Goal: Transaction & Acquisition: Purchase product/service

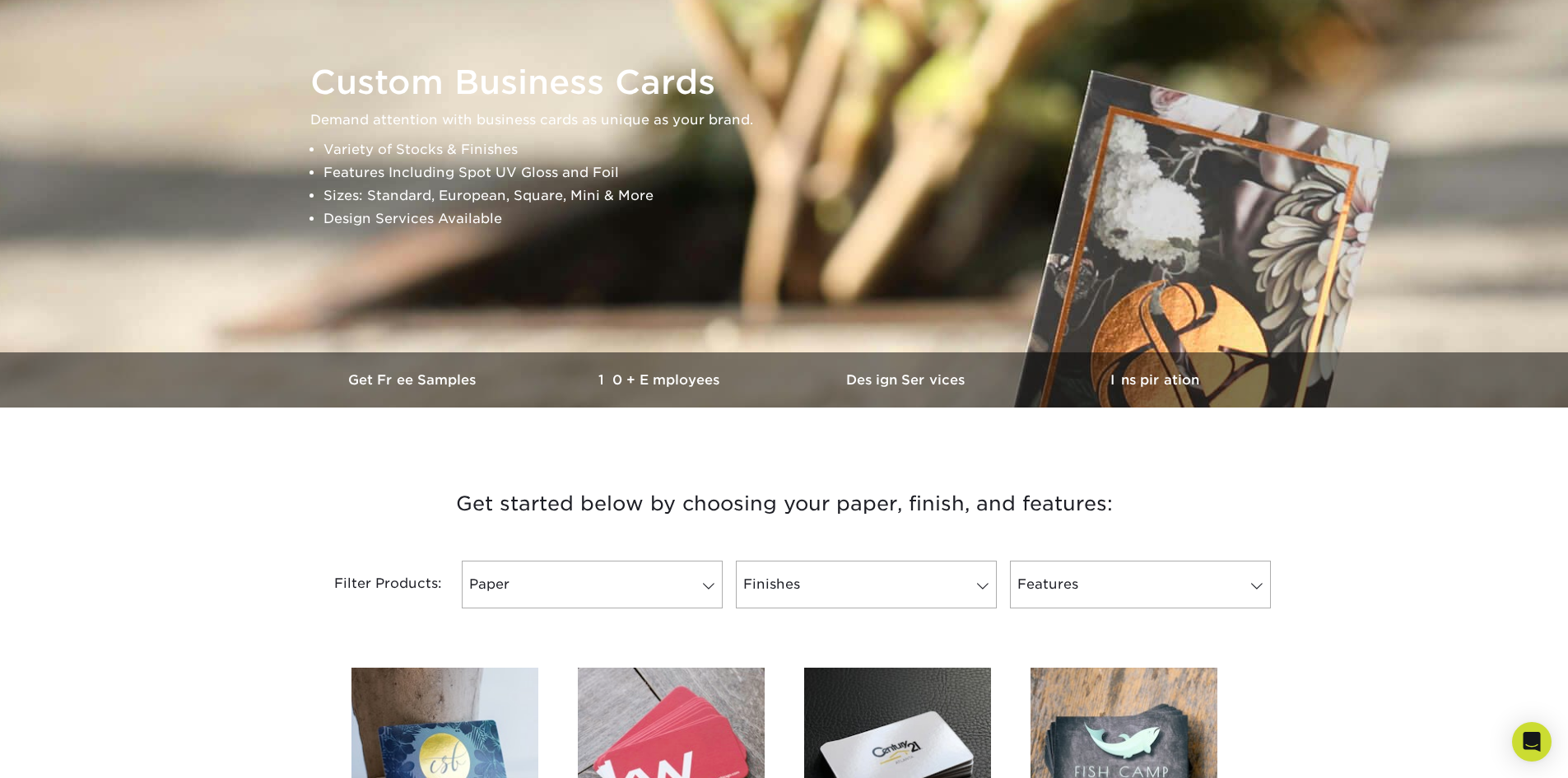
scroll to position [330, 0]
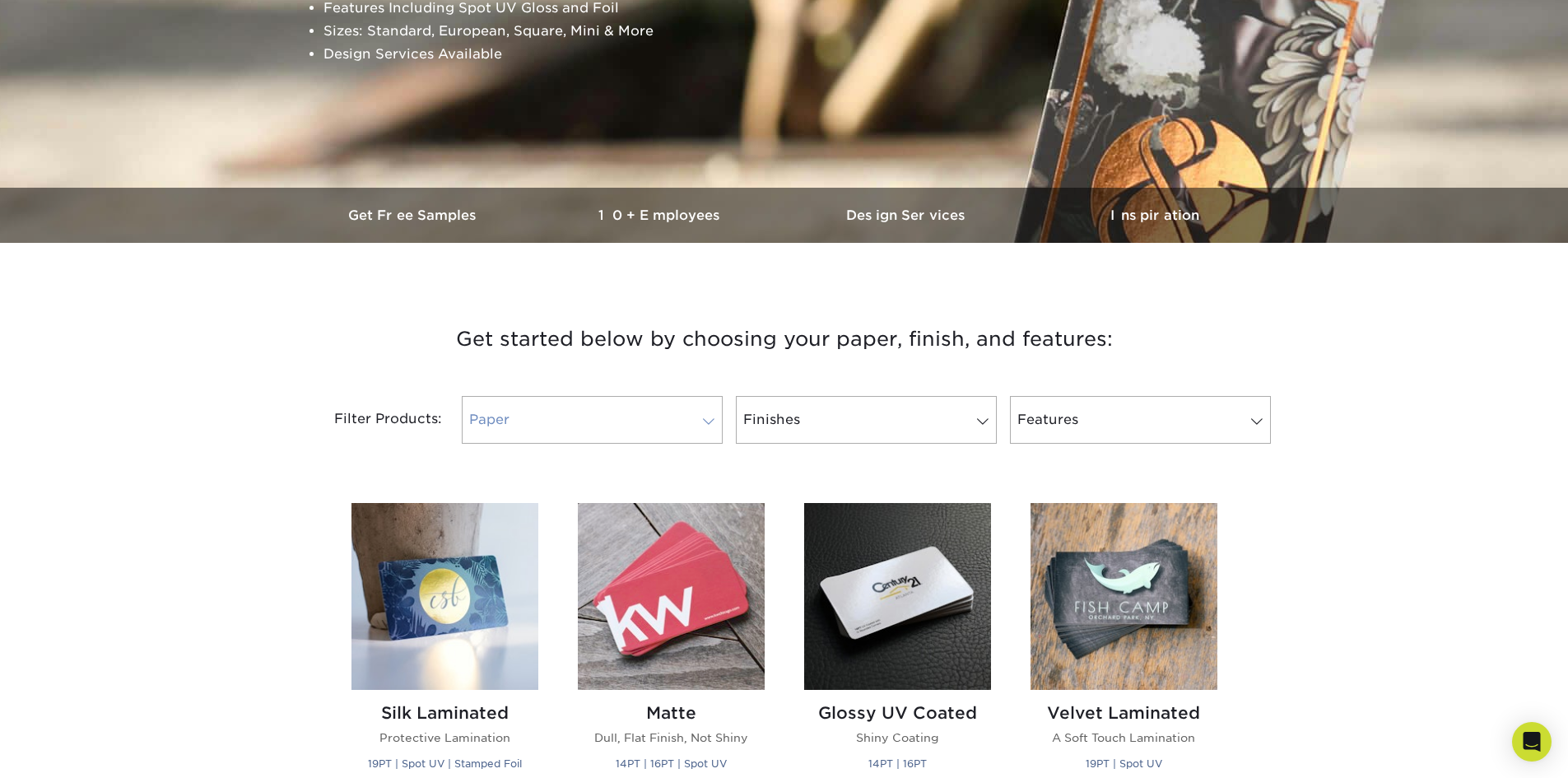
click at [706, 429] on link "Paper" at bounding box center [593, 418] width 261 height 47
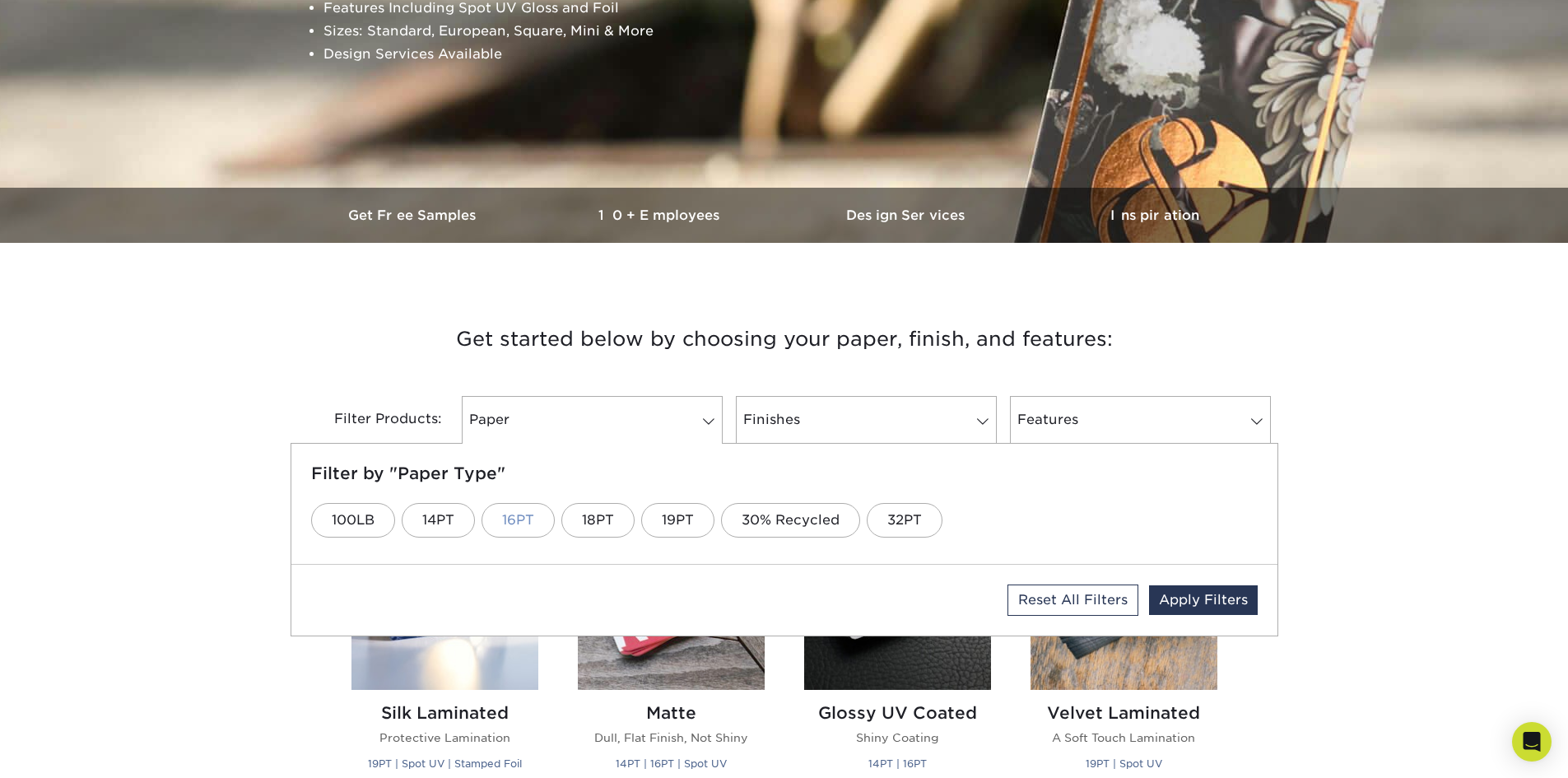
click at [518, 518] on link "16PT" at bounding box center [518, 520] width 73 height 35
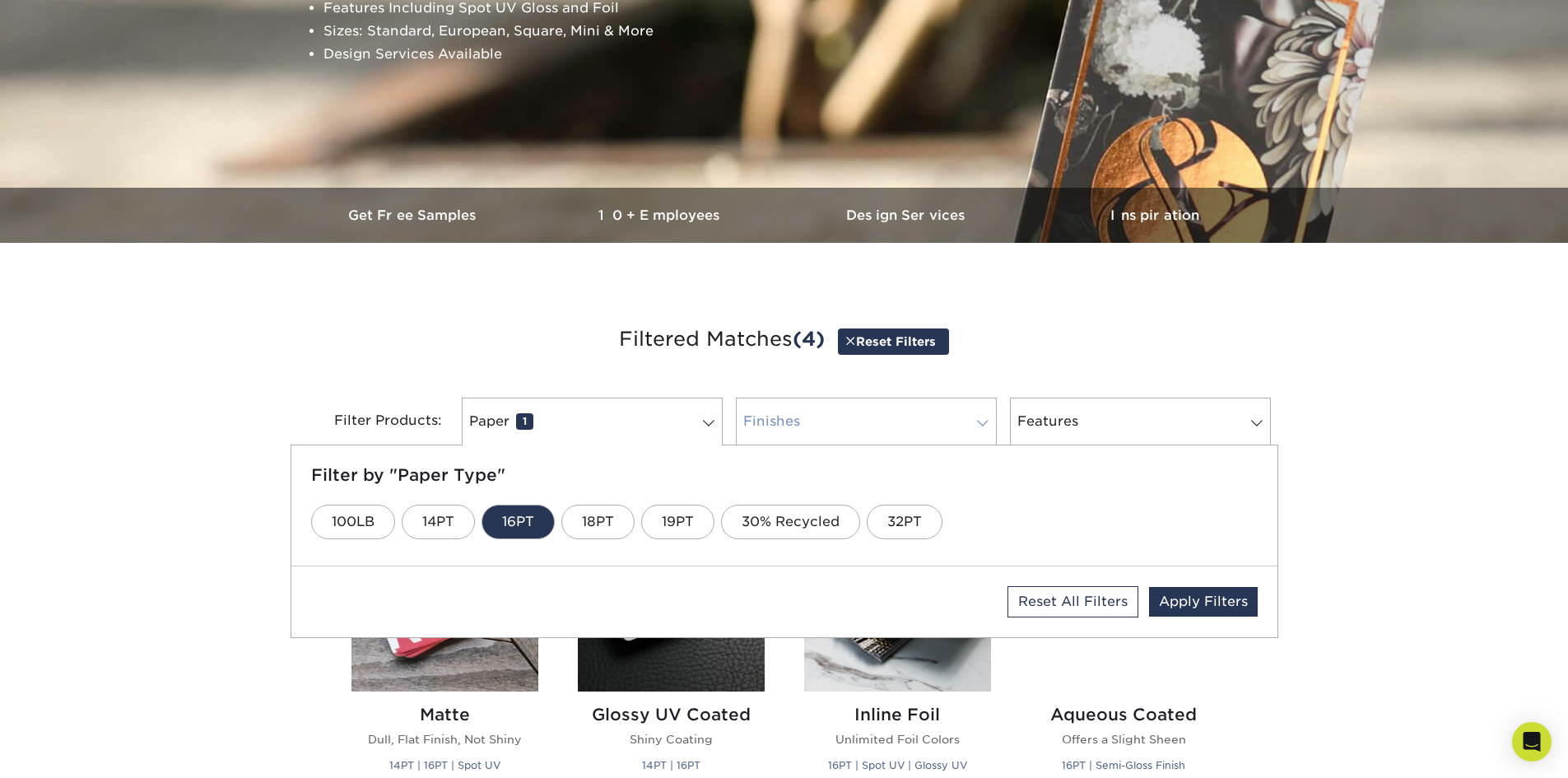
click at [977, 419] on span at bounding box center [983, 423] width 23 height 14
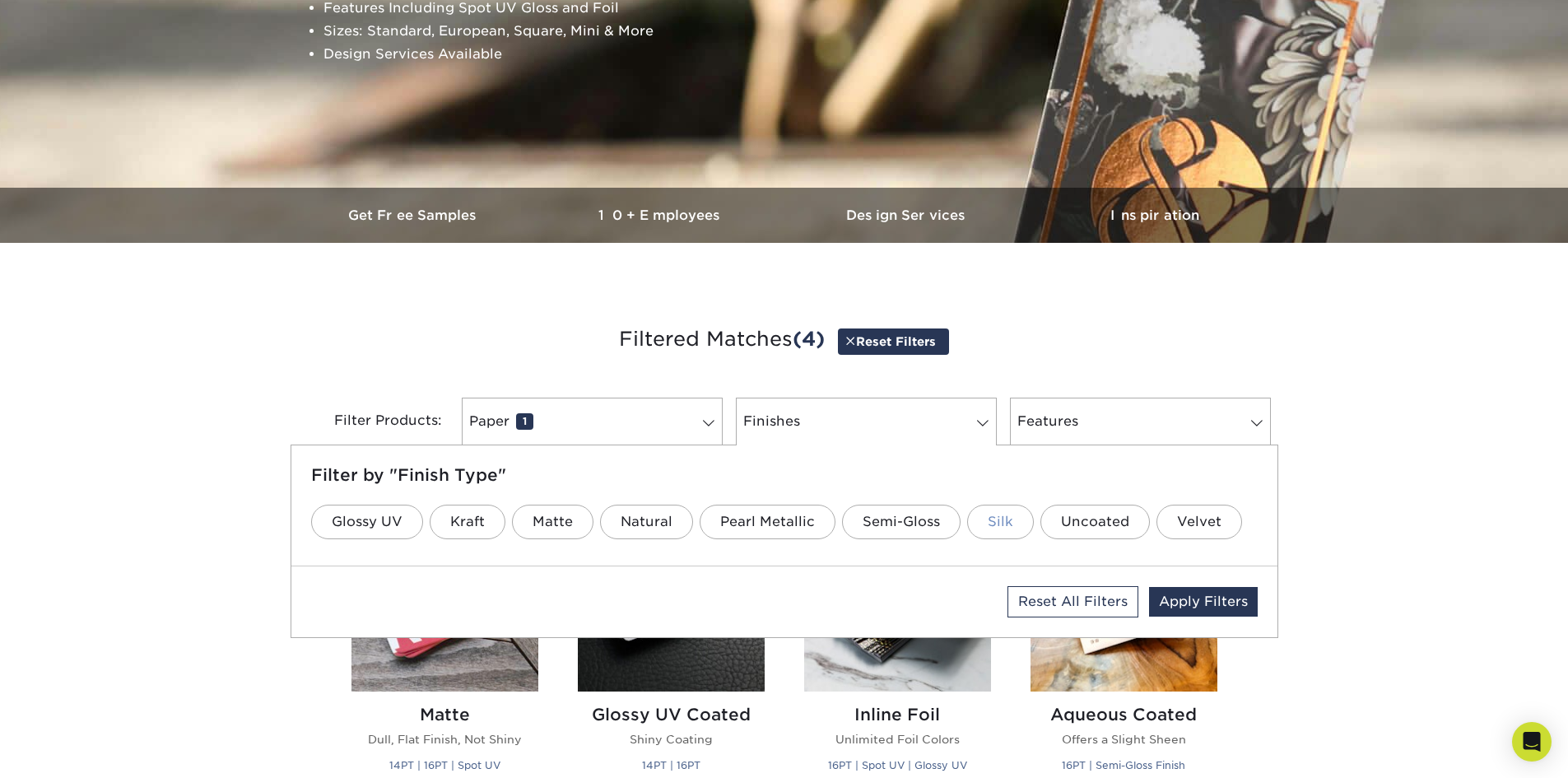
click at [1002, 529] on link "Silk" at bounding box center [1000, 522] width 67 height 35
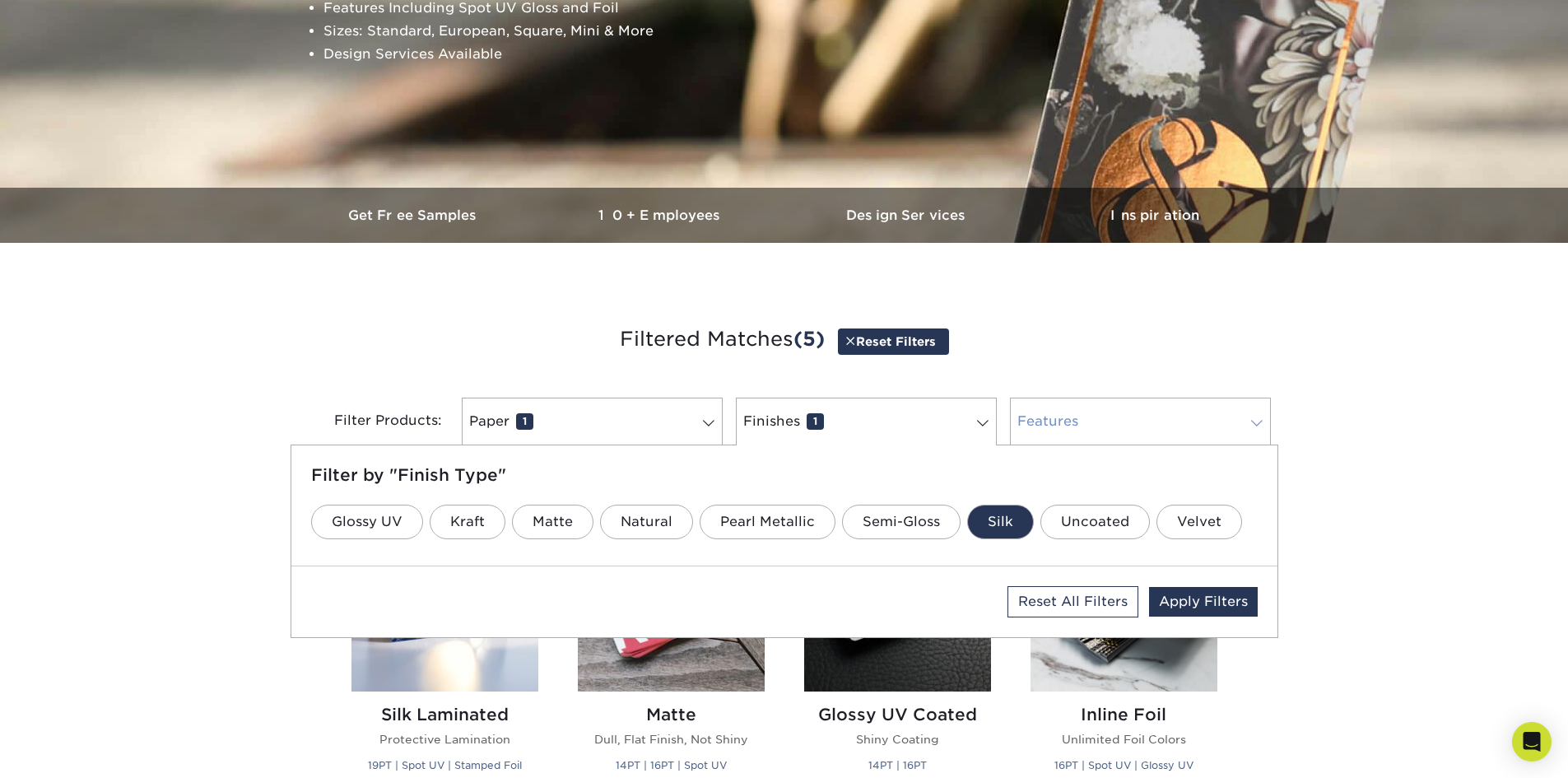
click at [1255, 426] on span at bounding box center [1257, 423] width 23 height 14
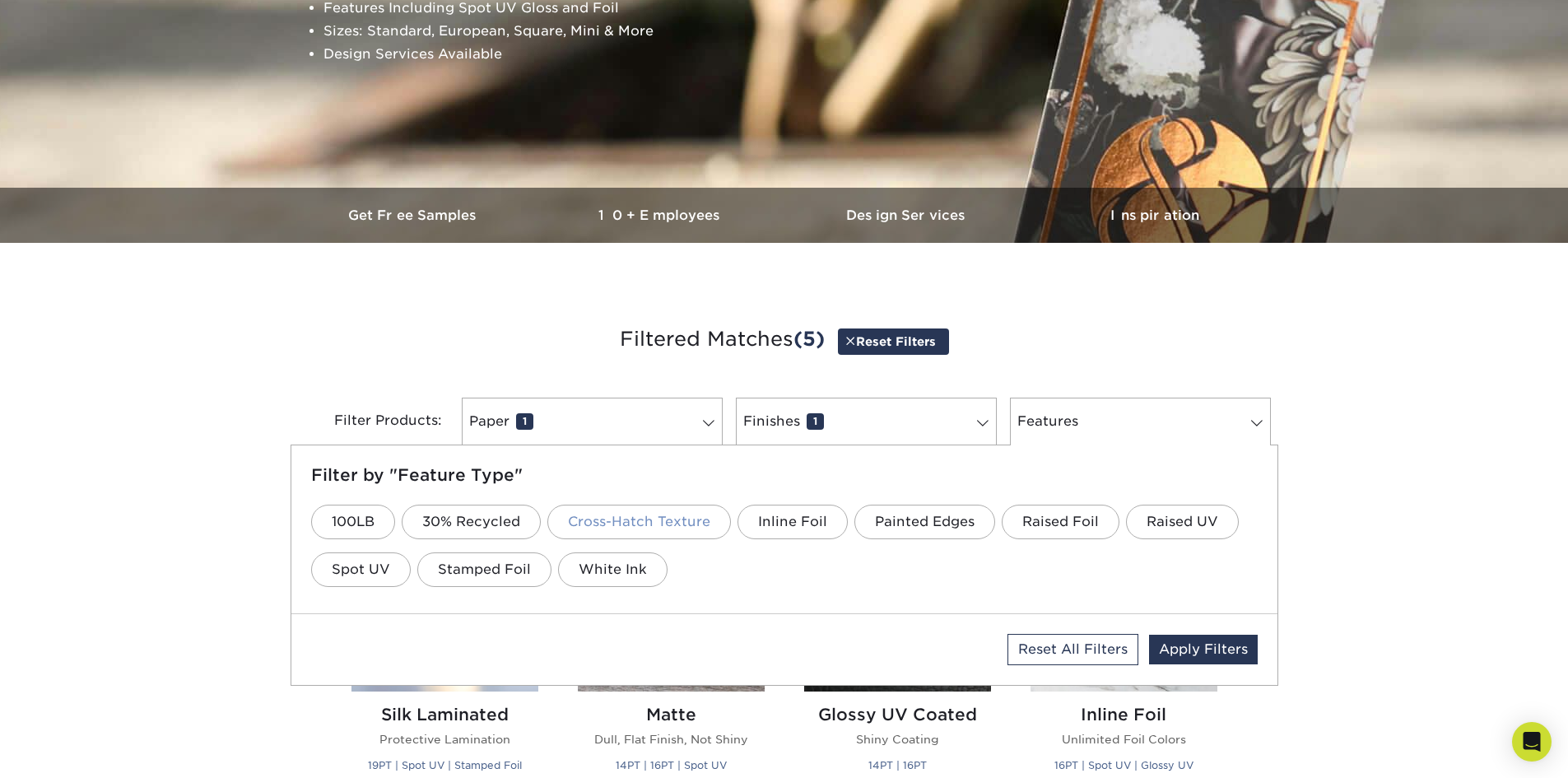
click at [645, 517] on link "Cross-Hatch Texture" at bounding box center [639, 522] width 184 height 35
click at [1208, 648] on link "Apply Filters" at bounding box center [1203, 648] width 108 height 30
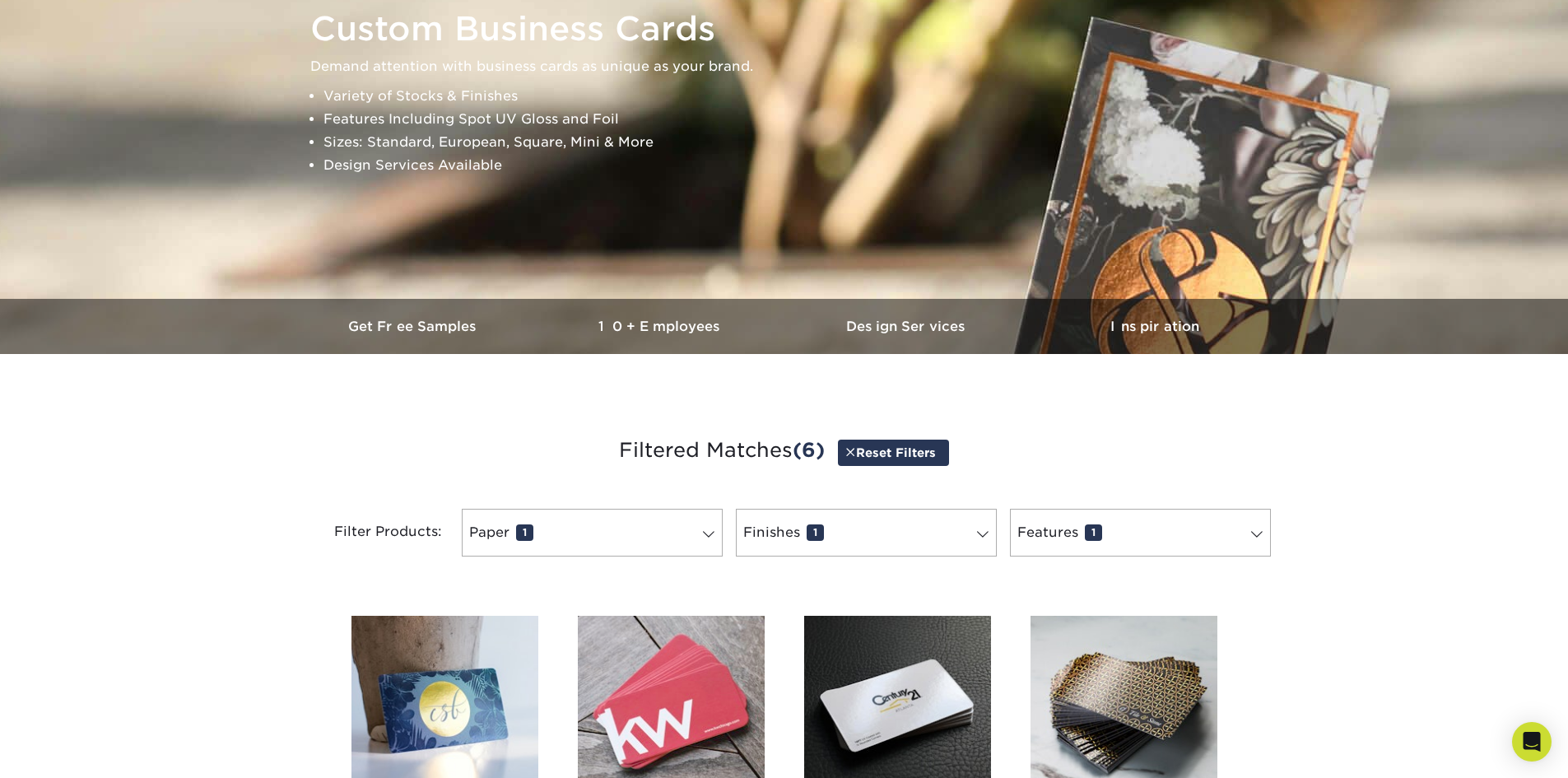
scroll to position [246, 0]
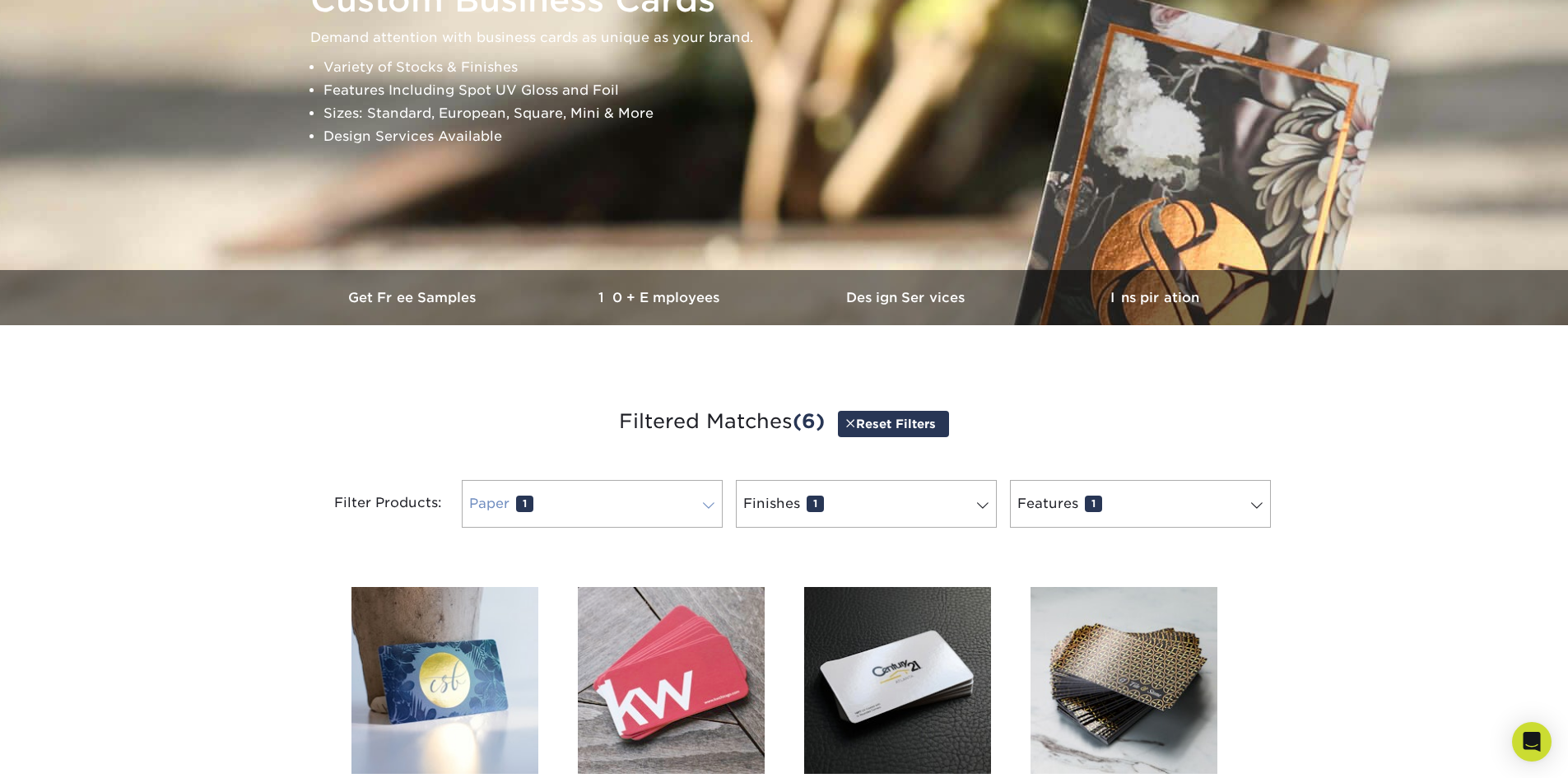
click at [712, 498] on link "Paper 1" at bounding box center [593, 503] width 261 height 47
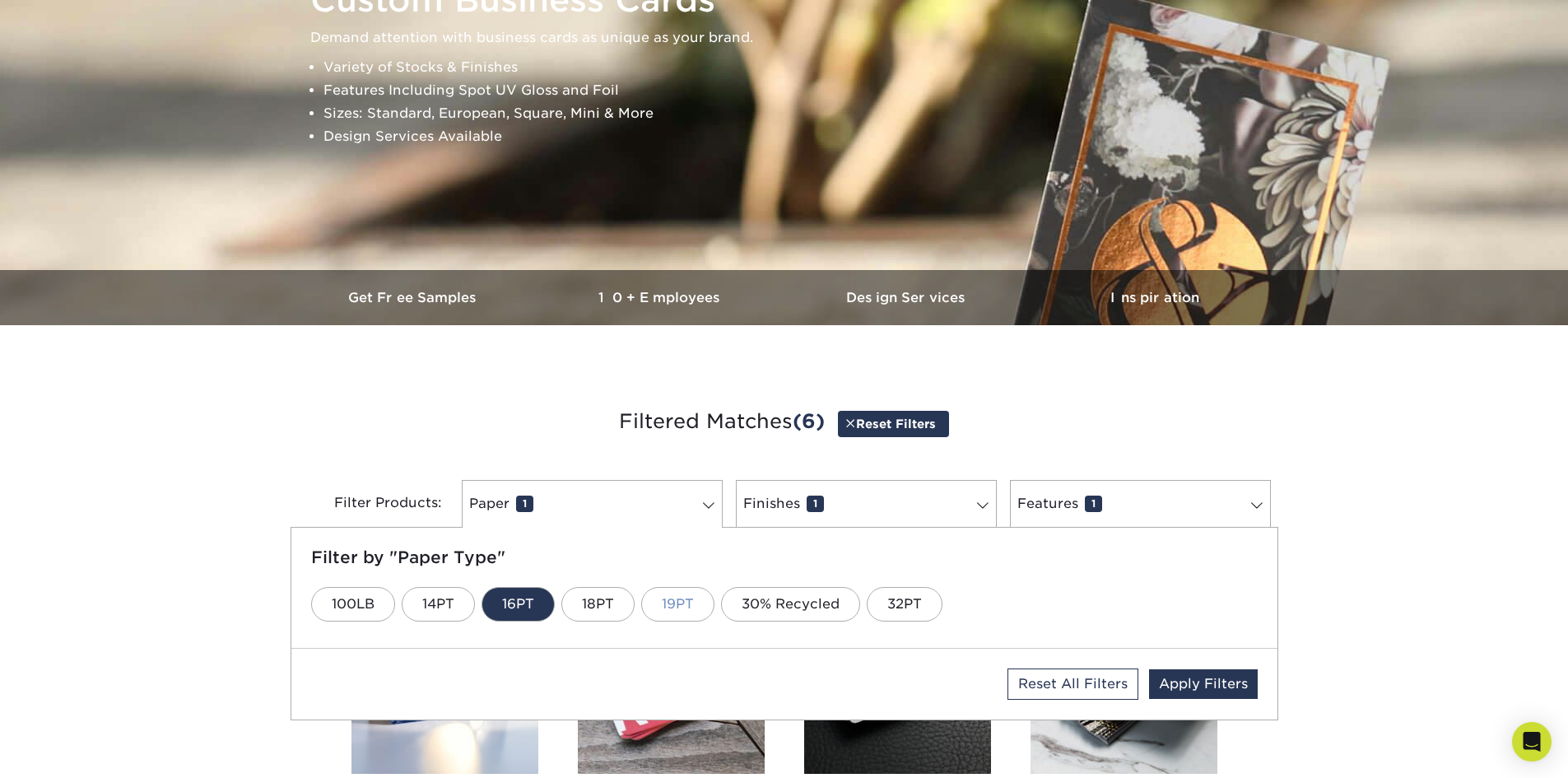
click at [689, 608] on link "19PT" at bounding box center [678, 604] width 73 height 35
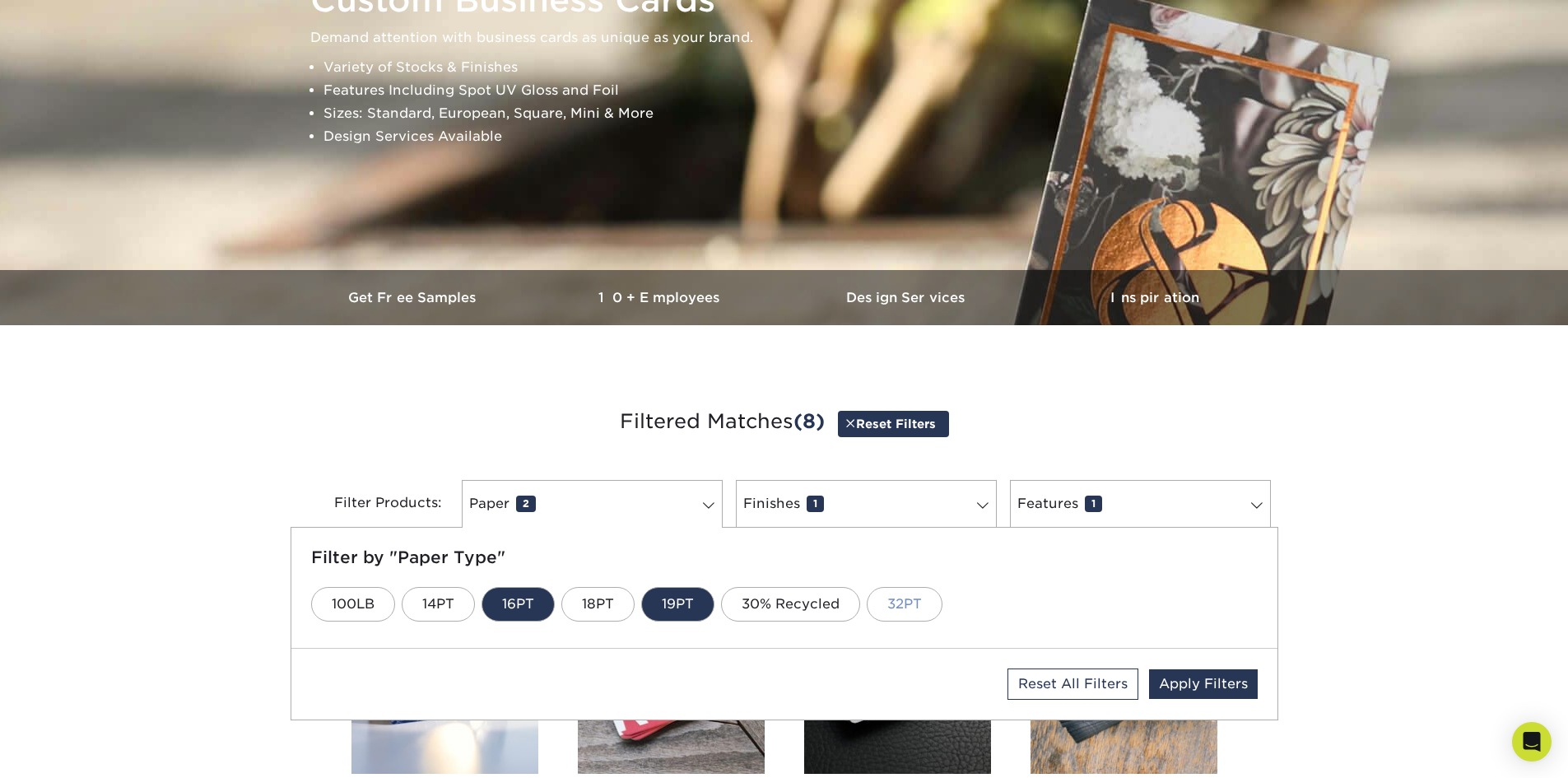
click at [911, 606] on link "32PT" at bounding box center [904, 604] width 75 height 35
click at [978, 502] on span at bounding box center [983, 505] width 23 height 14
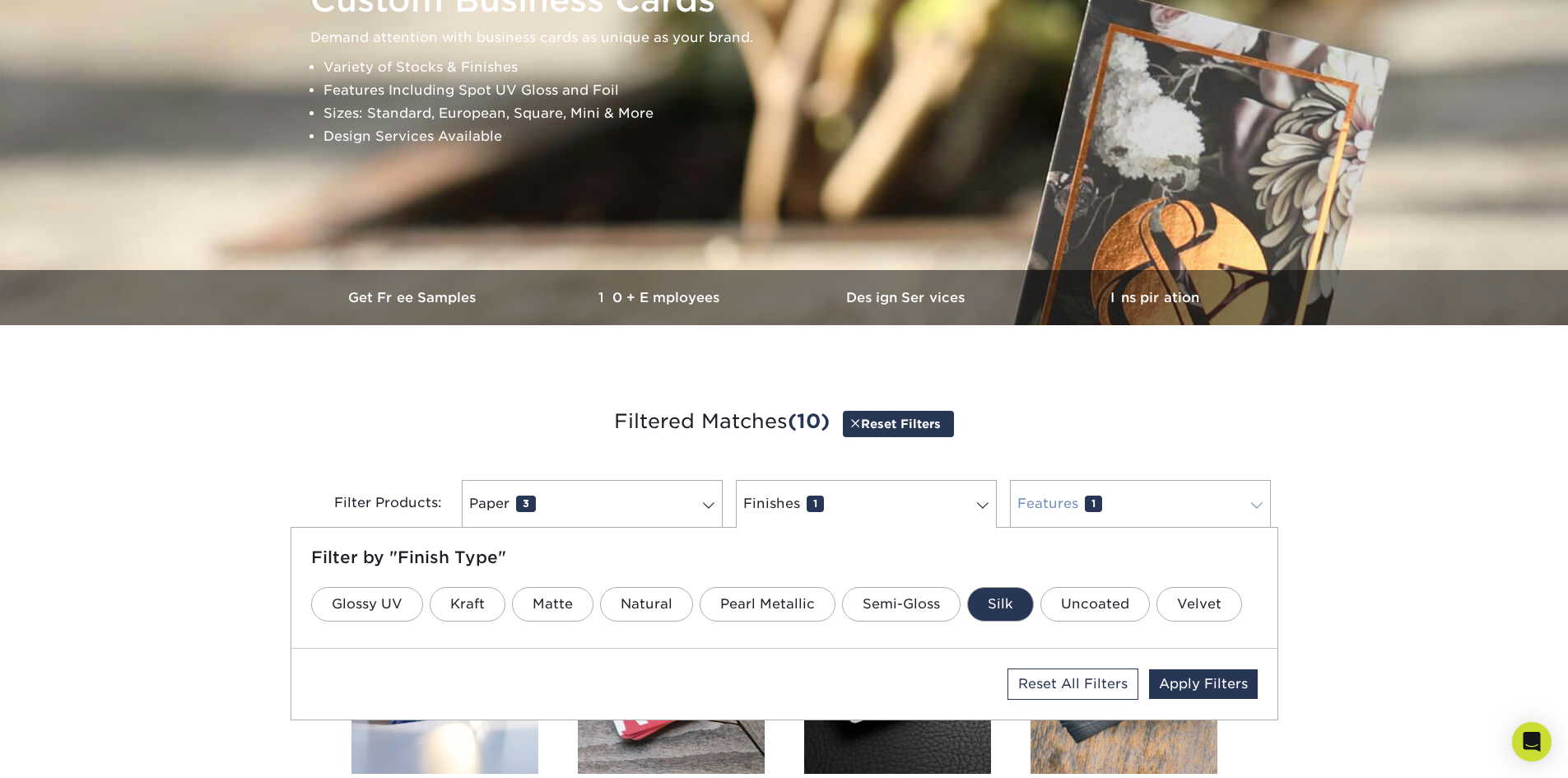
click at [1256, 505] on span at bounding box center [1257, 505] width 23 height 14
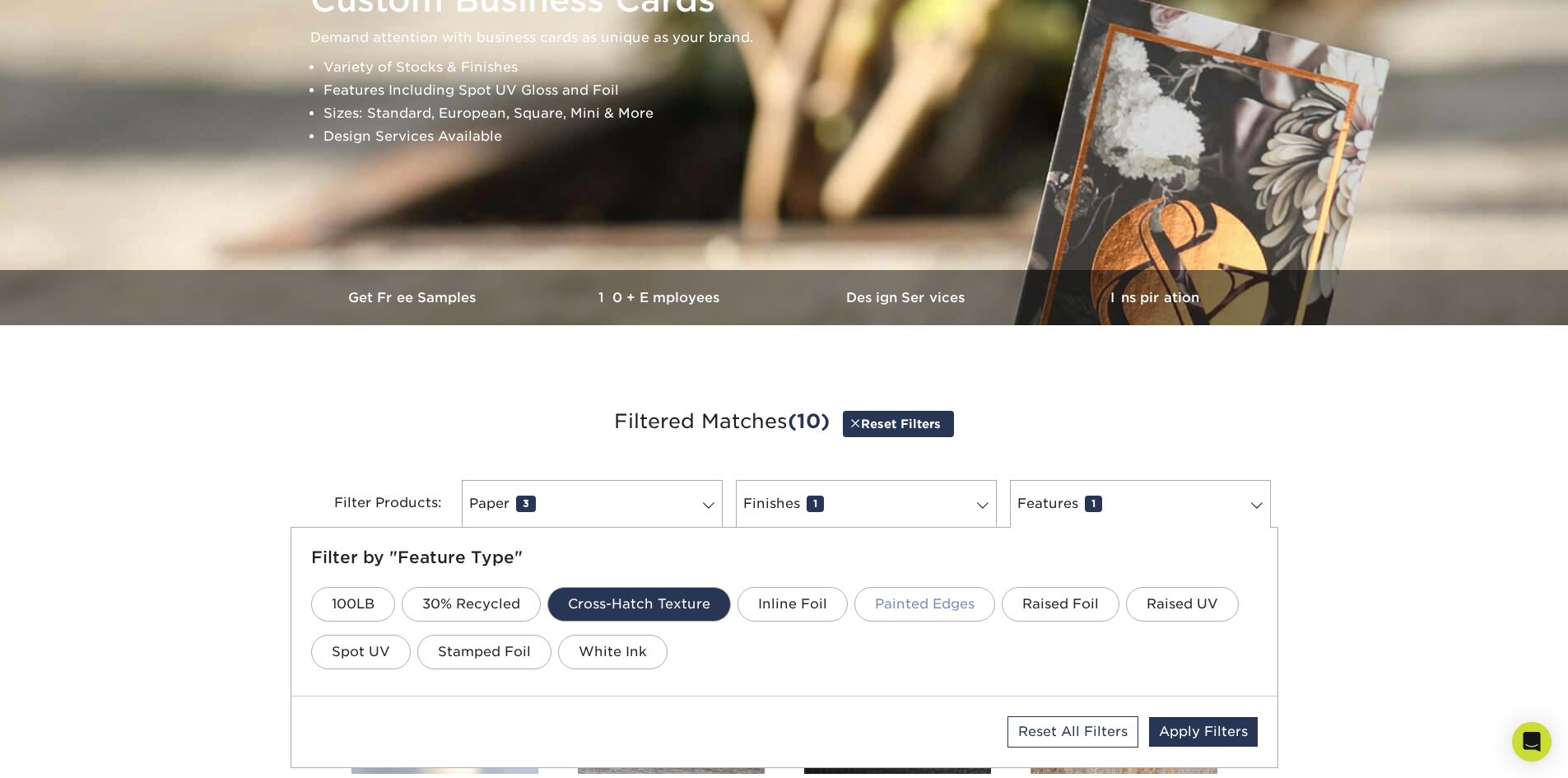
click at [917, 599] on link "Painted Edges" at bounding box center [925, 604] width 141 height 35
click at [1188, 724] on link "Apply Filters" at bounding box center [1203, 732] width 108 height 30
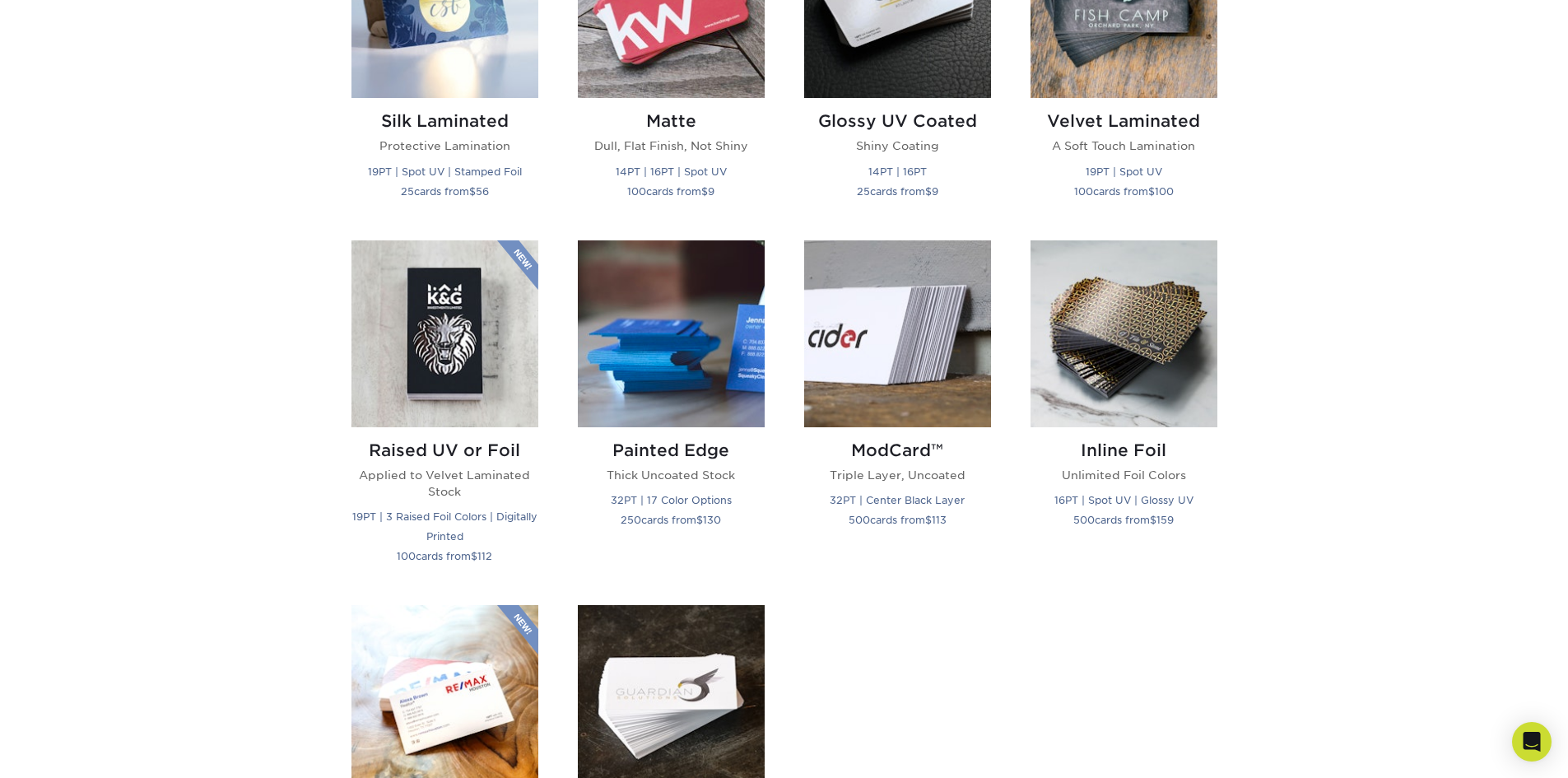
scroll to position [905, 0]
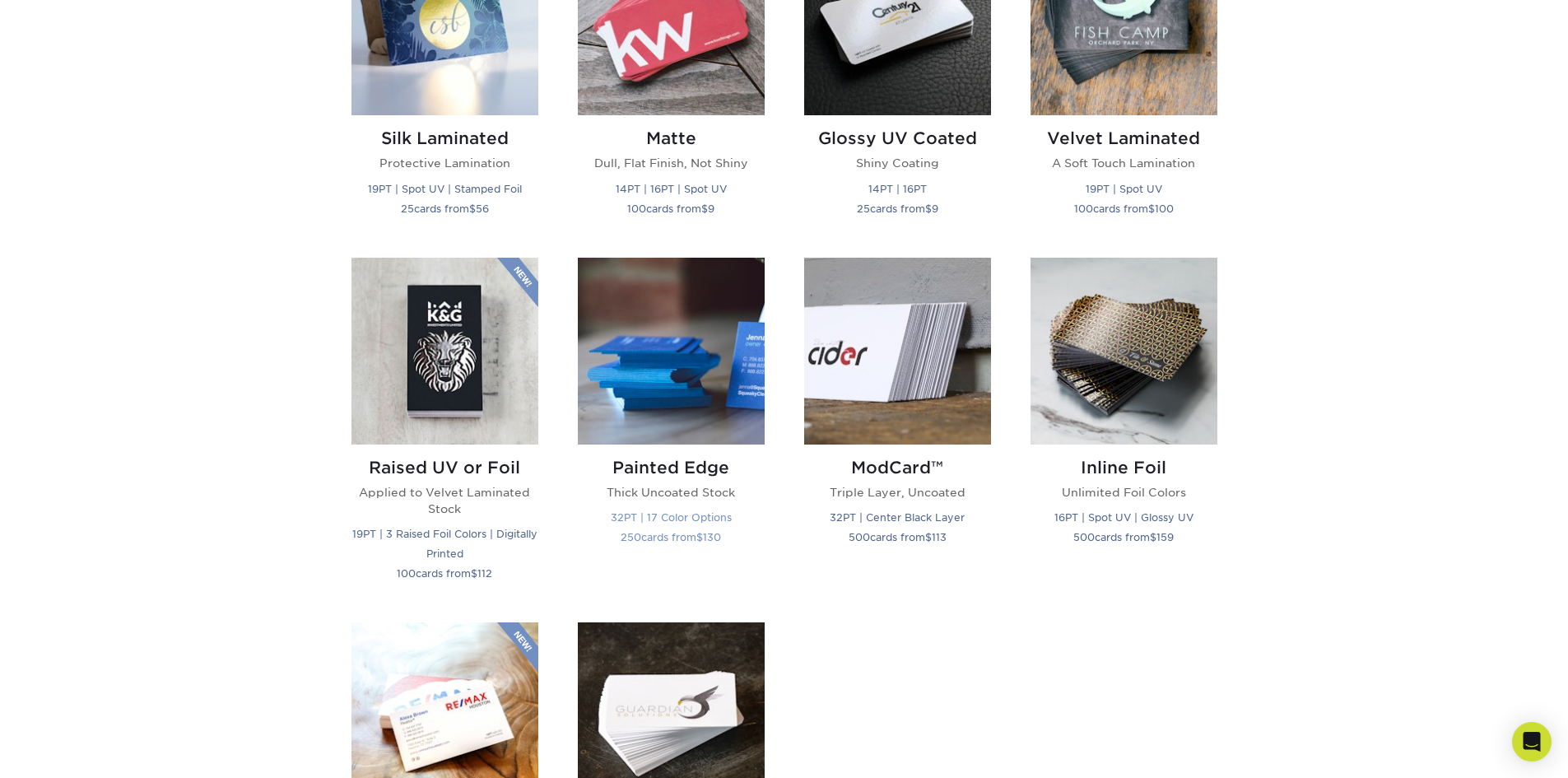
click at [628, 418] on img at bounding box center [671, 350] width 187 height 187
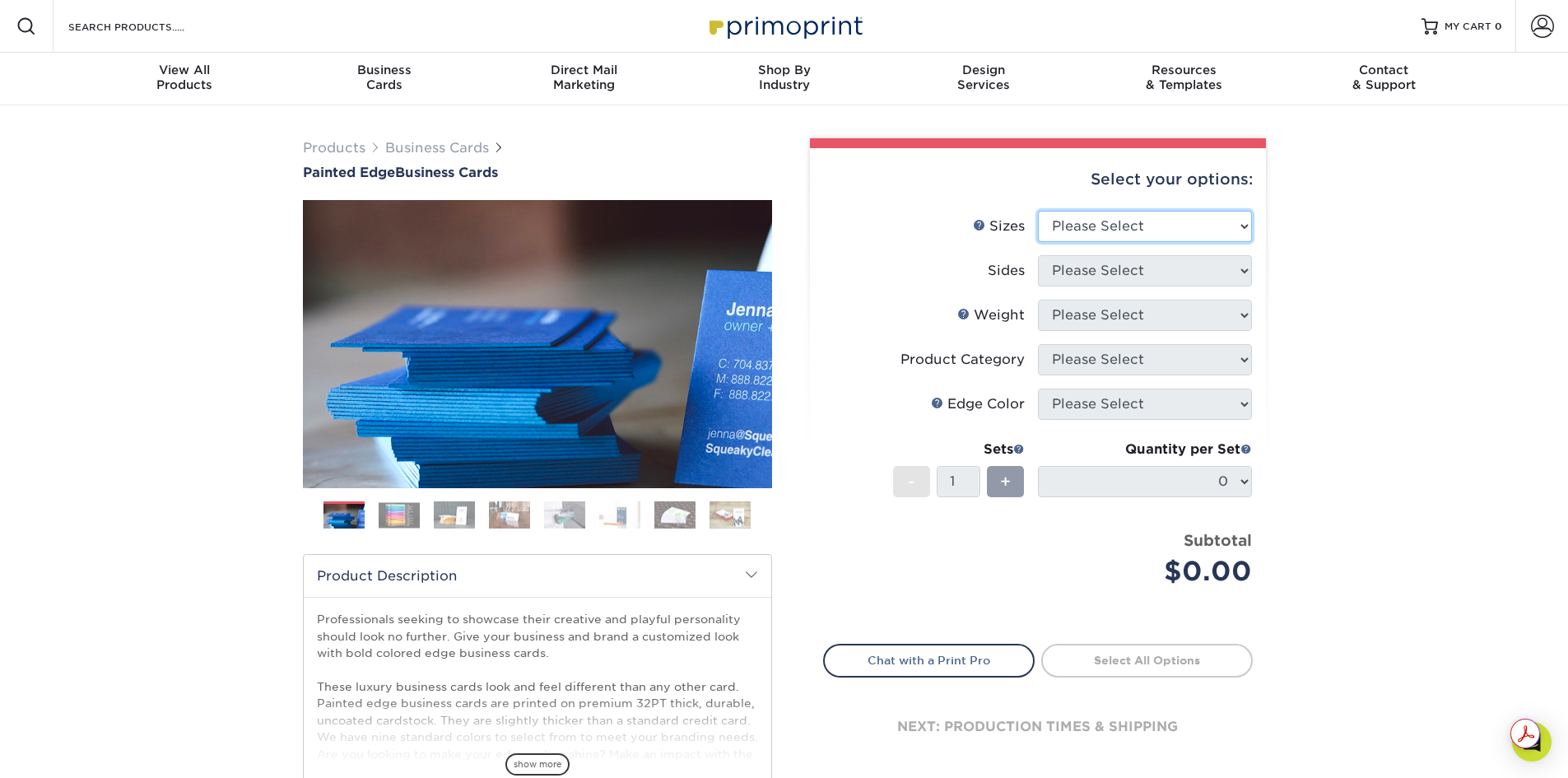
click at [1243, 227] on select "Please Select 2" x 3.5" - Standard 2.125" x 3.375" - European 2.5" x 2.5" - Squ…" at bounding box center [1145, 226] width 214 height 31
select select "2.00x3.50"
click at [1038, 211] on select "Please Select 2" x 3.5" - Standard 2.125" x 3.375" - European 2.5" x 2.5" - Squ…" at bounding box center [1145, 226] width 214 height 31
click at [1194, 275] on select "Please Select Print Both Sides Print Front Only" at bounding box center [1145, 271] width 214 height 31
select select "13abbda7-1d64-4f25-8bb2-c179b224825d"
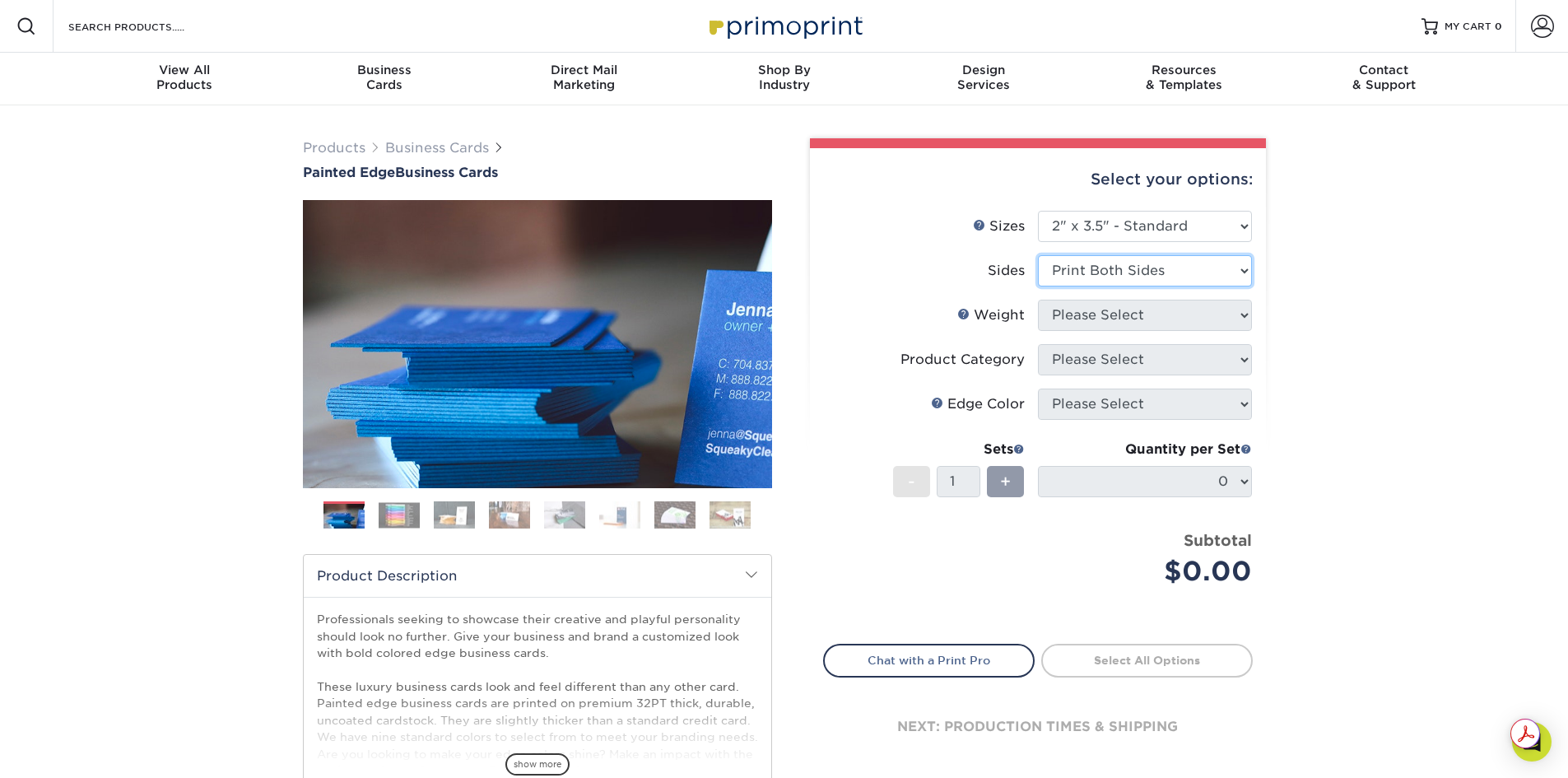
click at [1038, 255] on select "Please Select Print Both Sides Print Front Only" at bounding box center [1145, 271] width 214 height 31
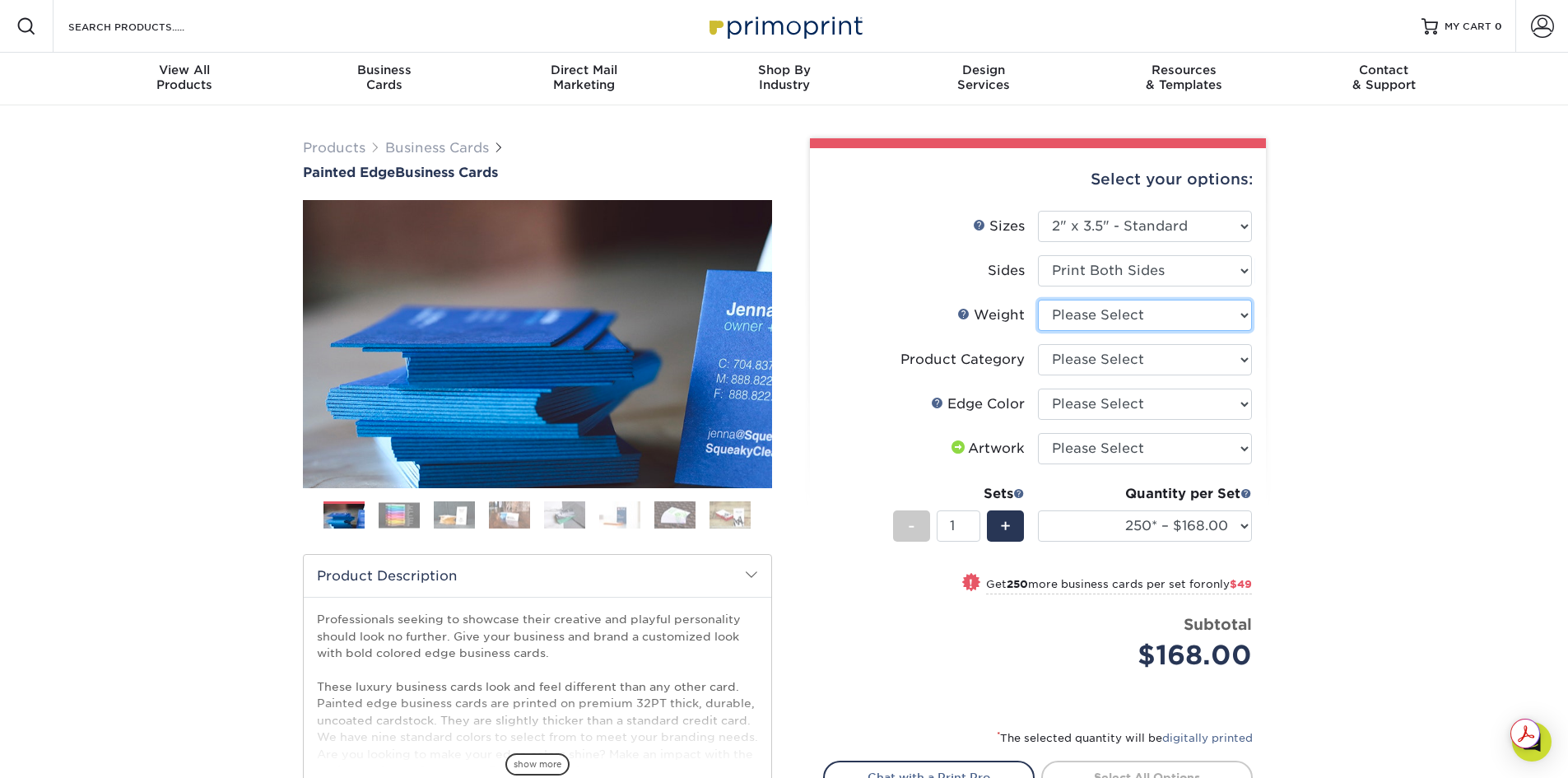
click at [1241, 318] on select "Please Select 32PTUC" at bounding box center [1145, 315] width 214 height 31
select select "32PTUC"
click at [1038, 300] on select "Please Select 32PTUC" at bounding box center [1145, 315] width 214 height 31
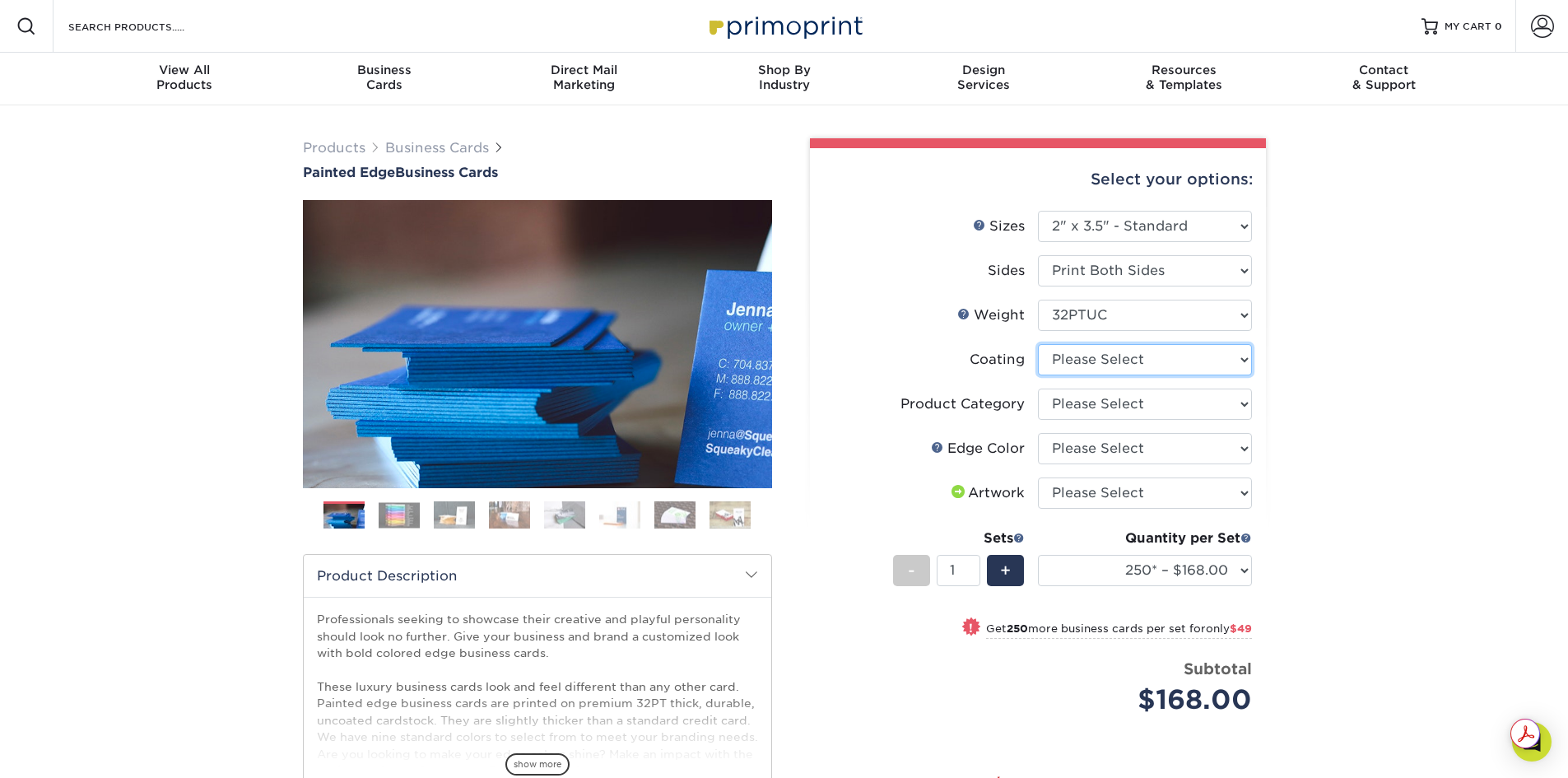
click at [1246, 360] on select at bounding box center [1145, 360] width 214 height 31
select select "3e7618de-abca-4bda-9f97-8b9129e913d8"
click at [1038, 344] on select at bounding box center [1145, 360] width 214 height 31
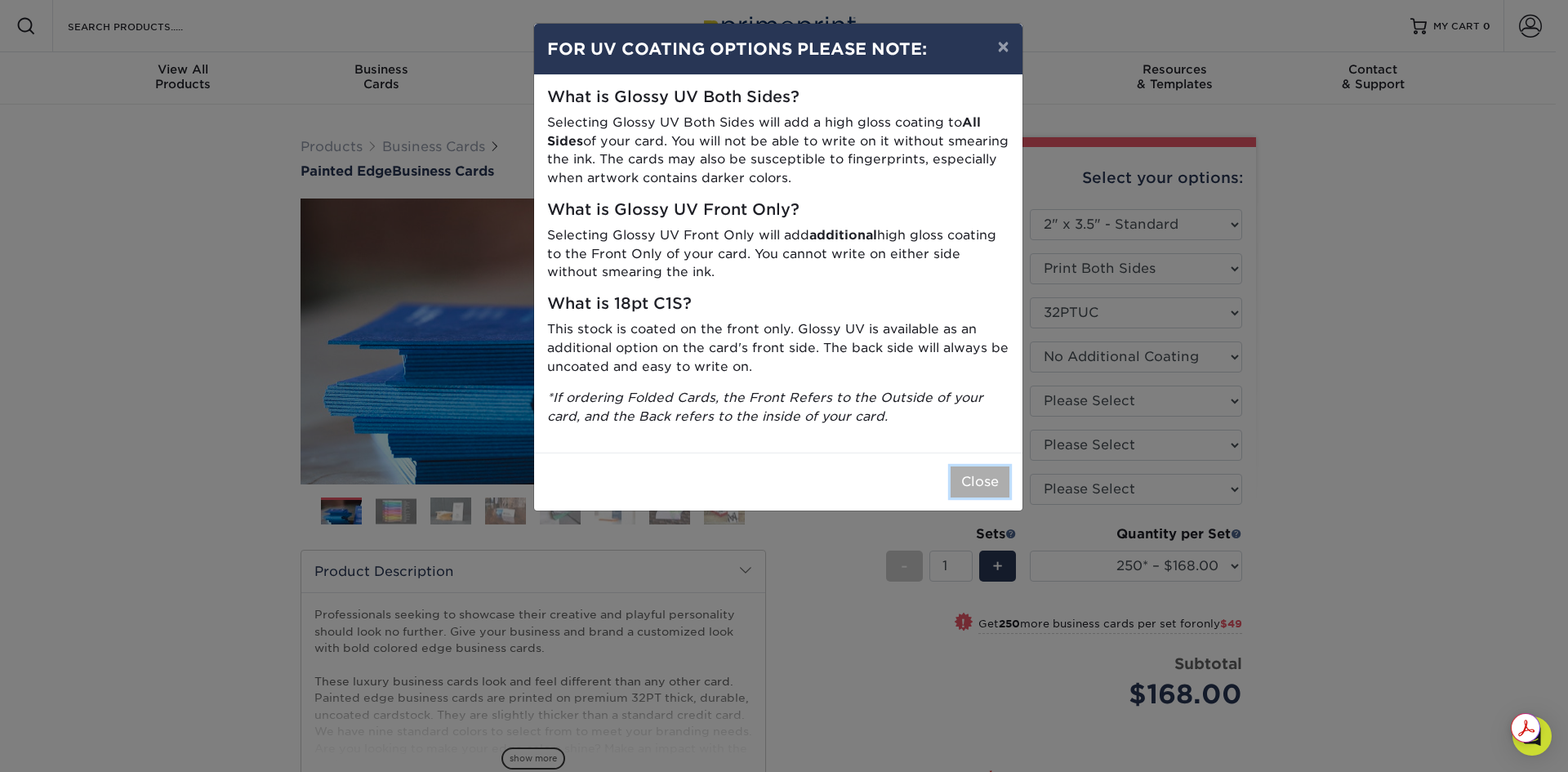
click at [963, 473] on button "Close" at bounding box center [979, 481] width 59 height 31
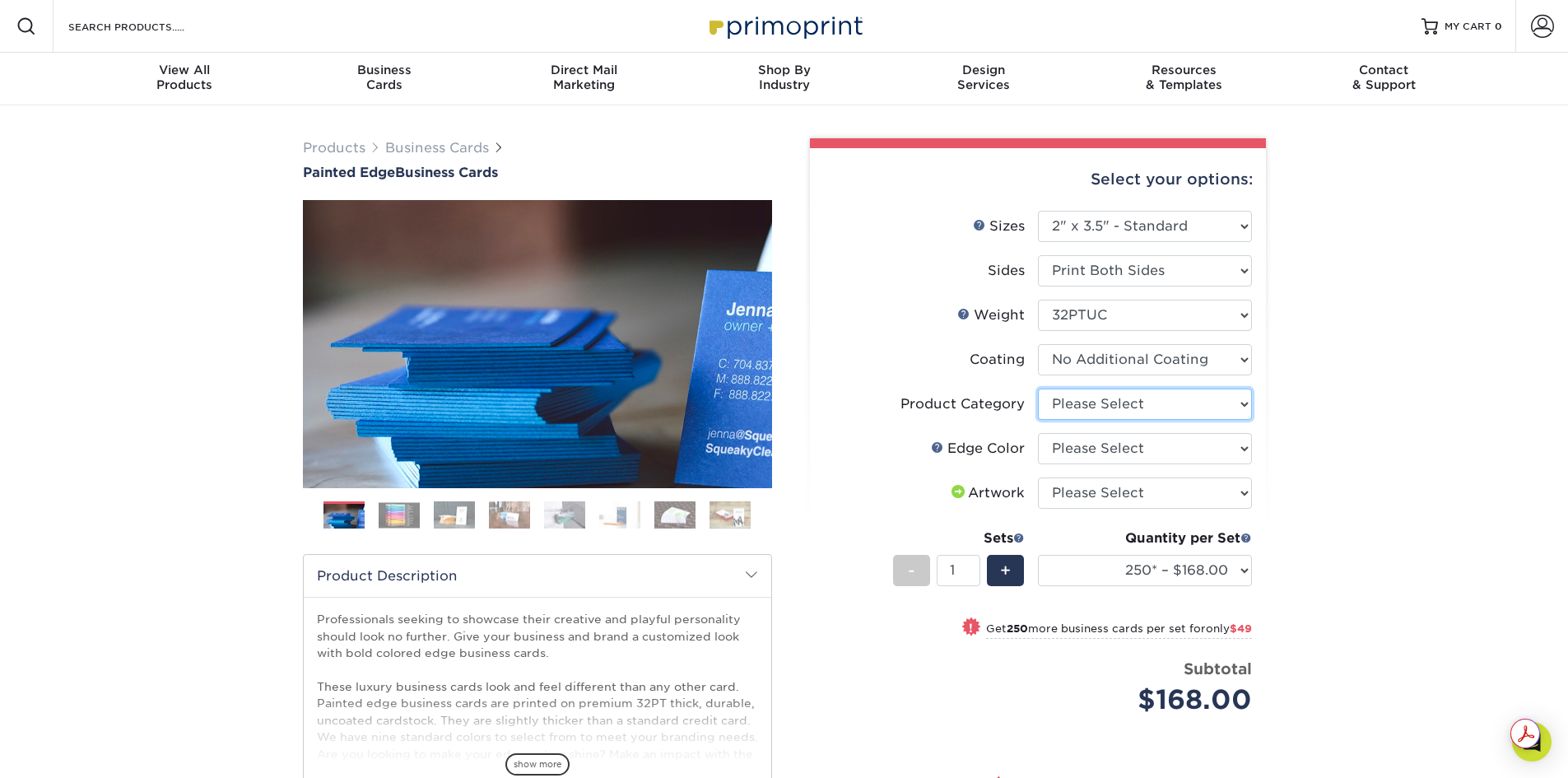
click at [1248, 405] on select "Please Select Business Cards" at bounding box center [1145, 404] width 214 height 31
select select "3b5148f1-0588-4f88-a218-97bcfdce65c1"
click at [1038, 389] on select "Please Select Business Cards" at bounding box center [1145, 404] width 214 height 31
click at [1237, 446] on select "Please Select Charcoal Black Brown Blue Pearlescent Blue Pearlescent Gold Pearl…" at bounding box center [1145, 448] width 214 height 31
select select "8edf2e46-2dbb-4a7c-bc5c-20ba781fe219"
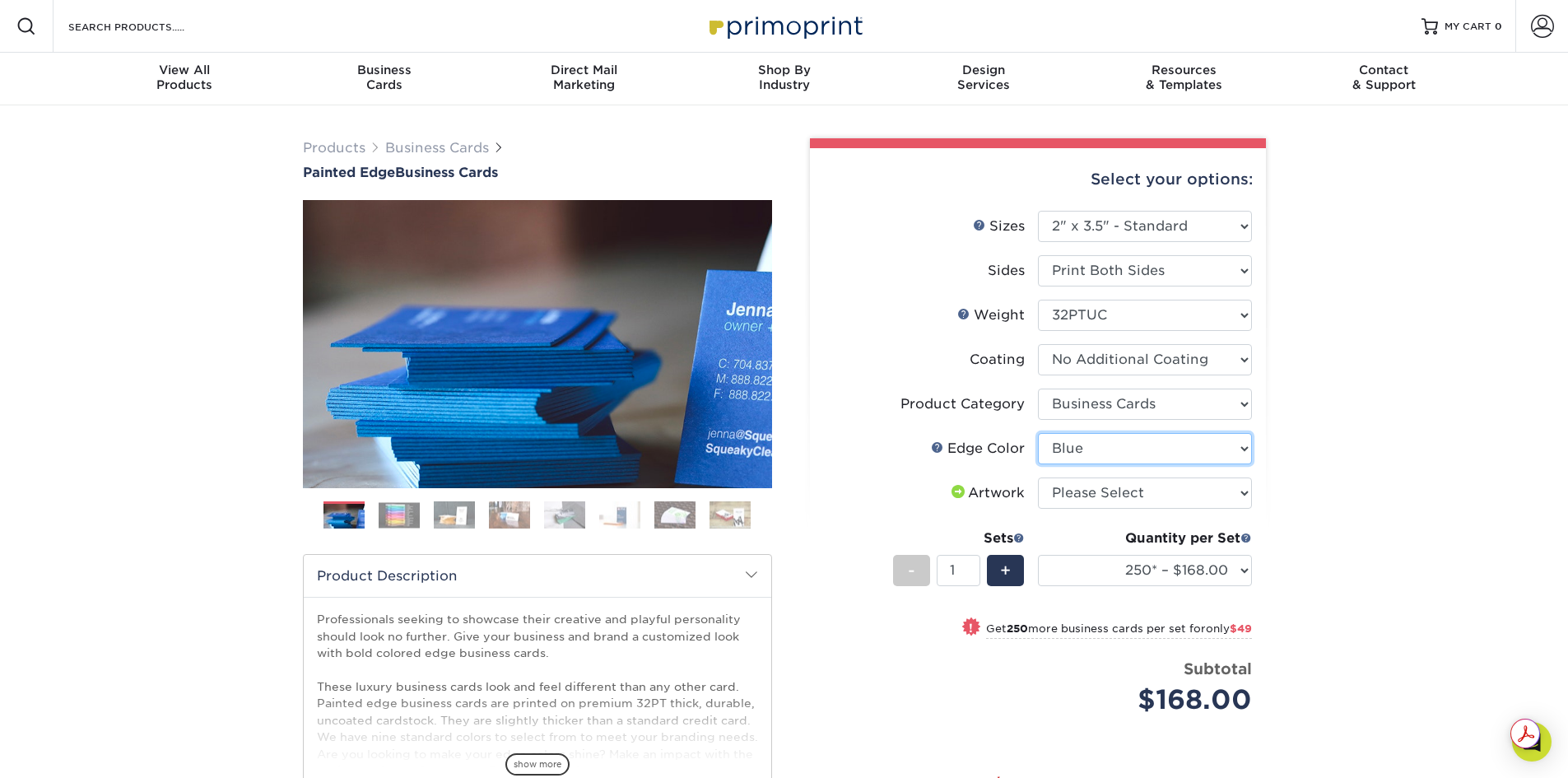
click at [1038, 433] on select "Please Select Charcoal Black Brown Blue Pearlescent Blue Pearlescent Gold Pearl…" at bounding box center [1145, 448] width 214 height 31
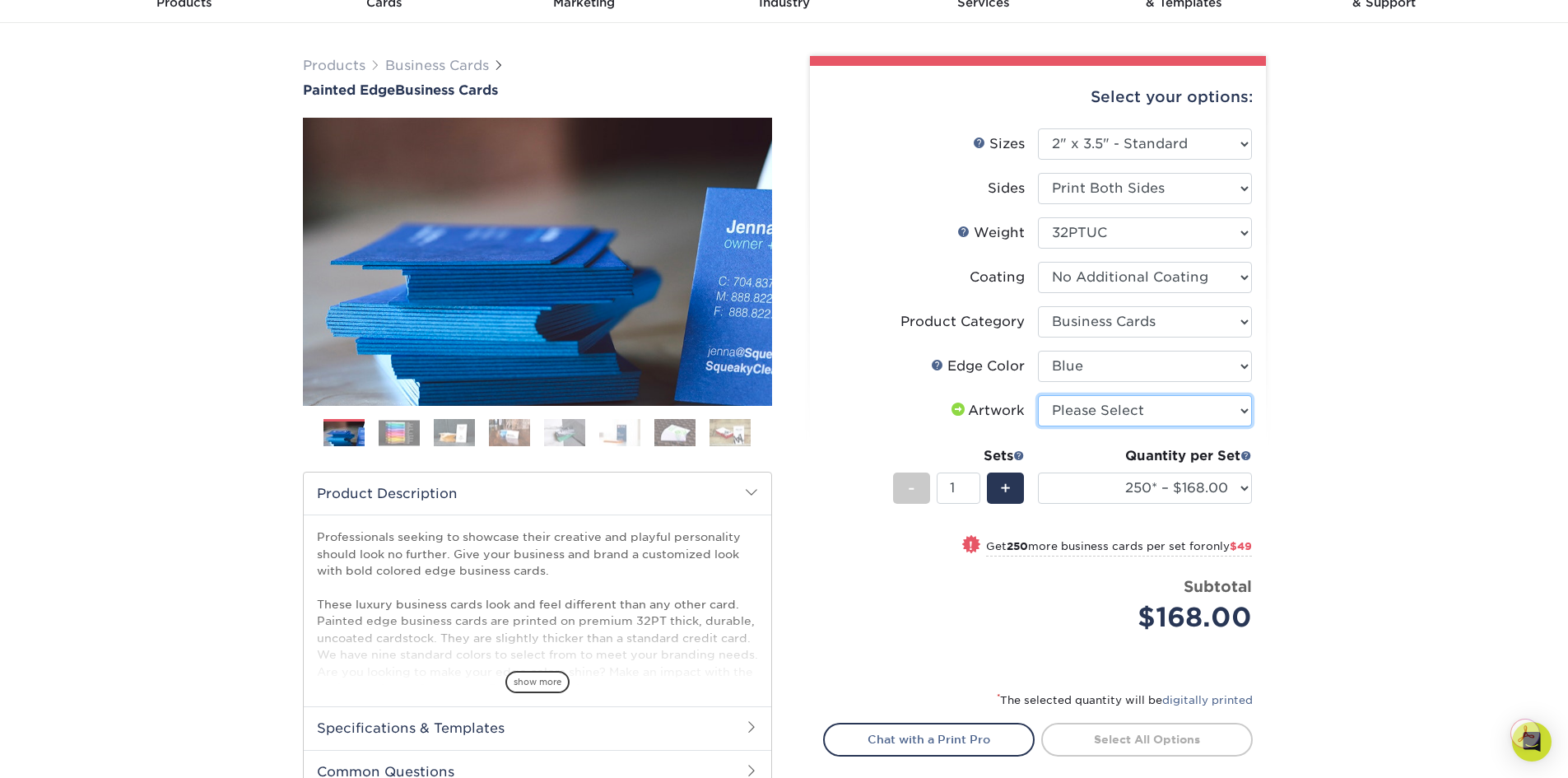
click at [1242, 412] on select "Please Select I will upload files I need a design - $100" at bounding box center [1145, 411] width 214 height 31
select select "upload"
click at [1038, 395] on select "Please Select I will upload files I need a design - $100" at bounding box center [1145, 411] width 214 height 31
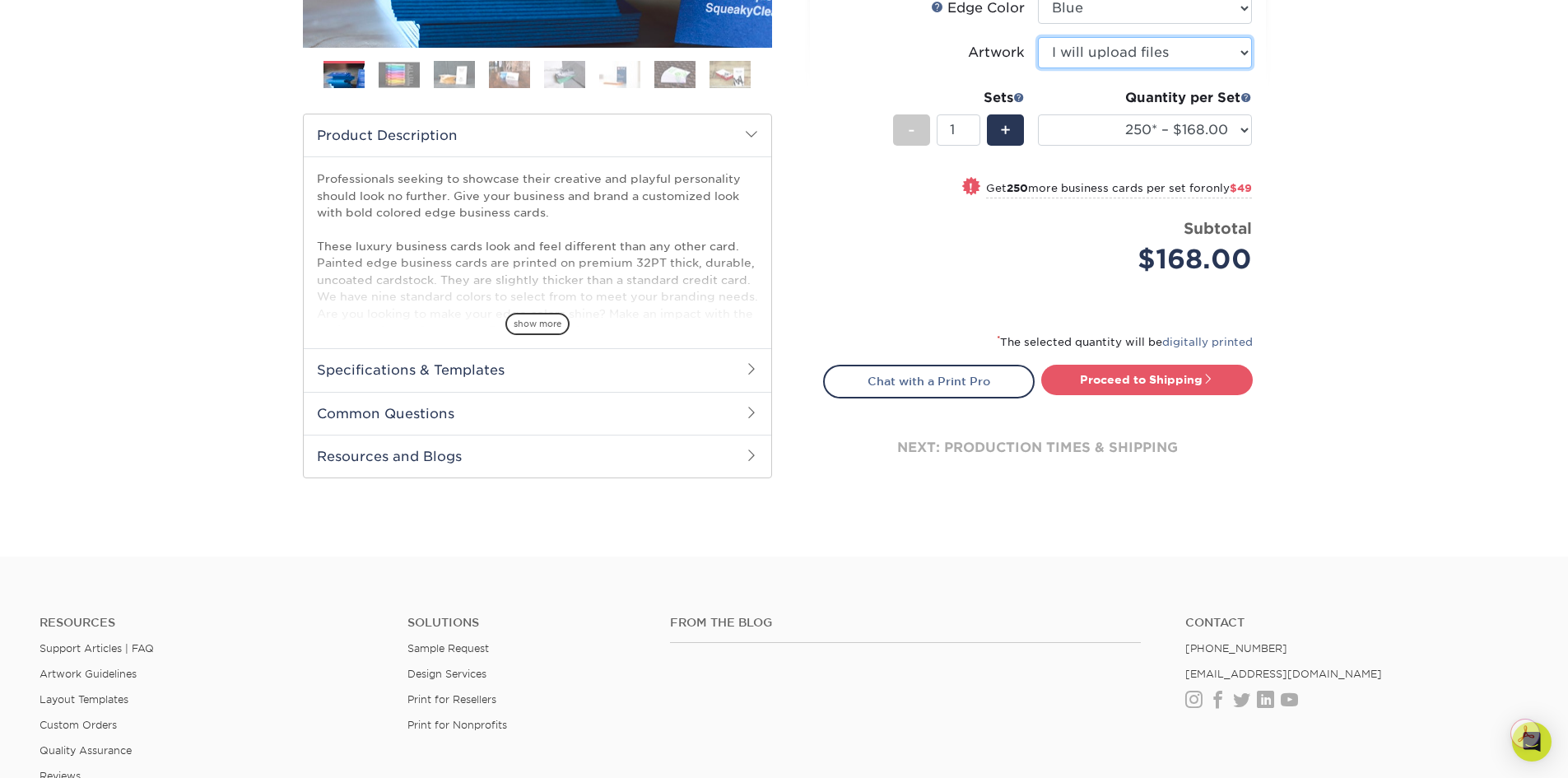
scroll to position [412, 0]
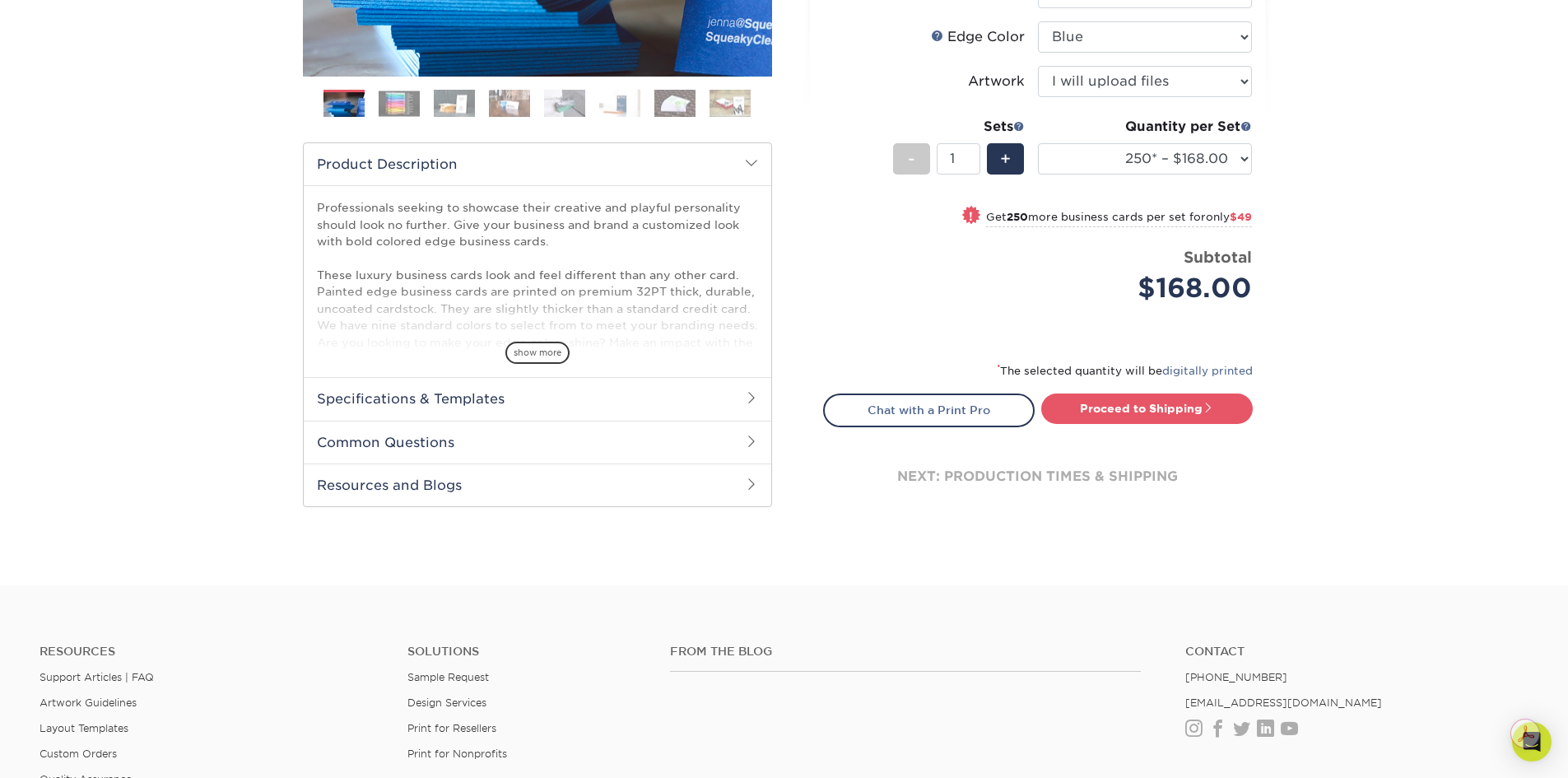
click at [480, 404] on h2 "Specifications & Templates" at bounding box center [537, 398] width 468 height 43
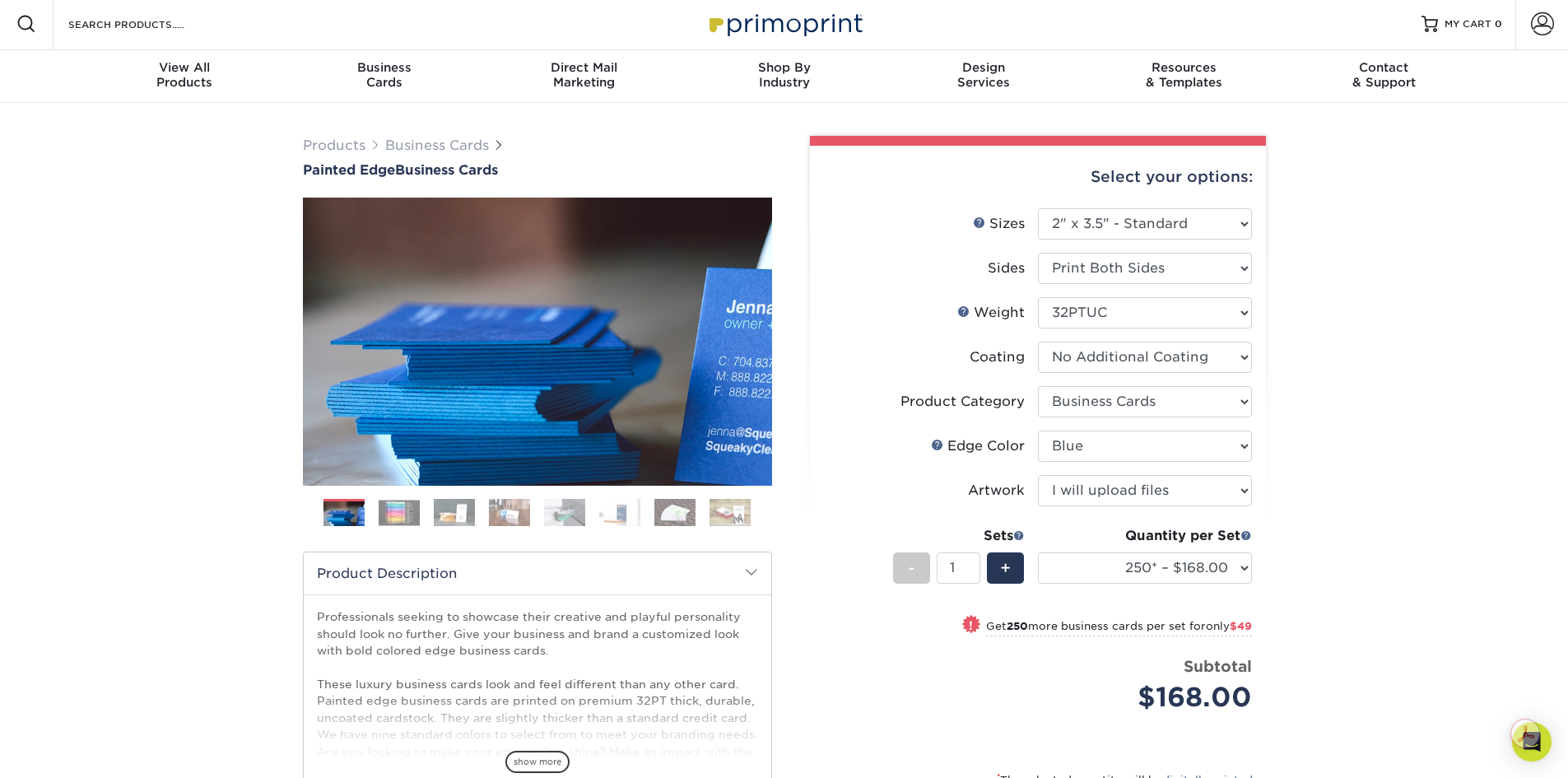
scroll to position [0, 0]
